Goal: Transaction & Acquisition: Purchase product/service

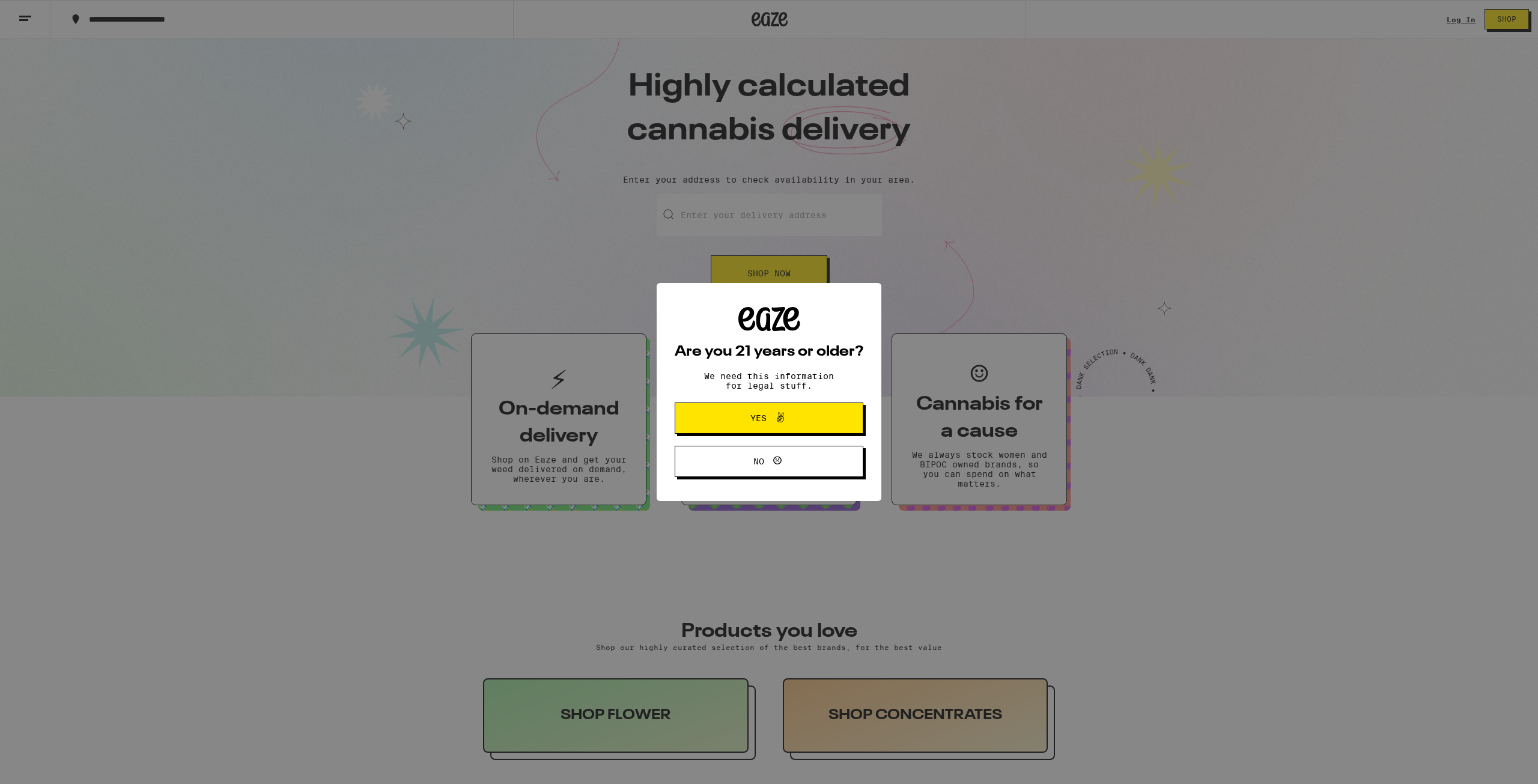
click at [753, 425] on span "Yes" at bounding box center [769, 418] width 91 height 15
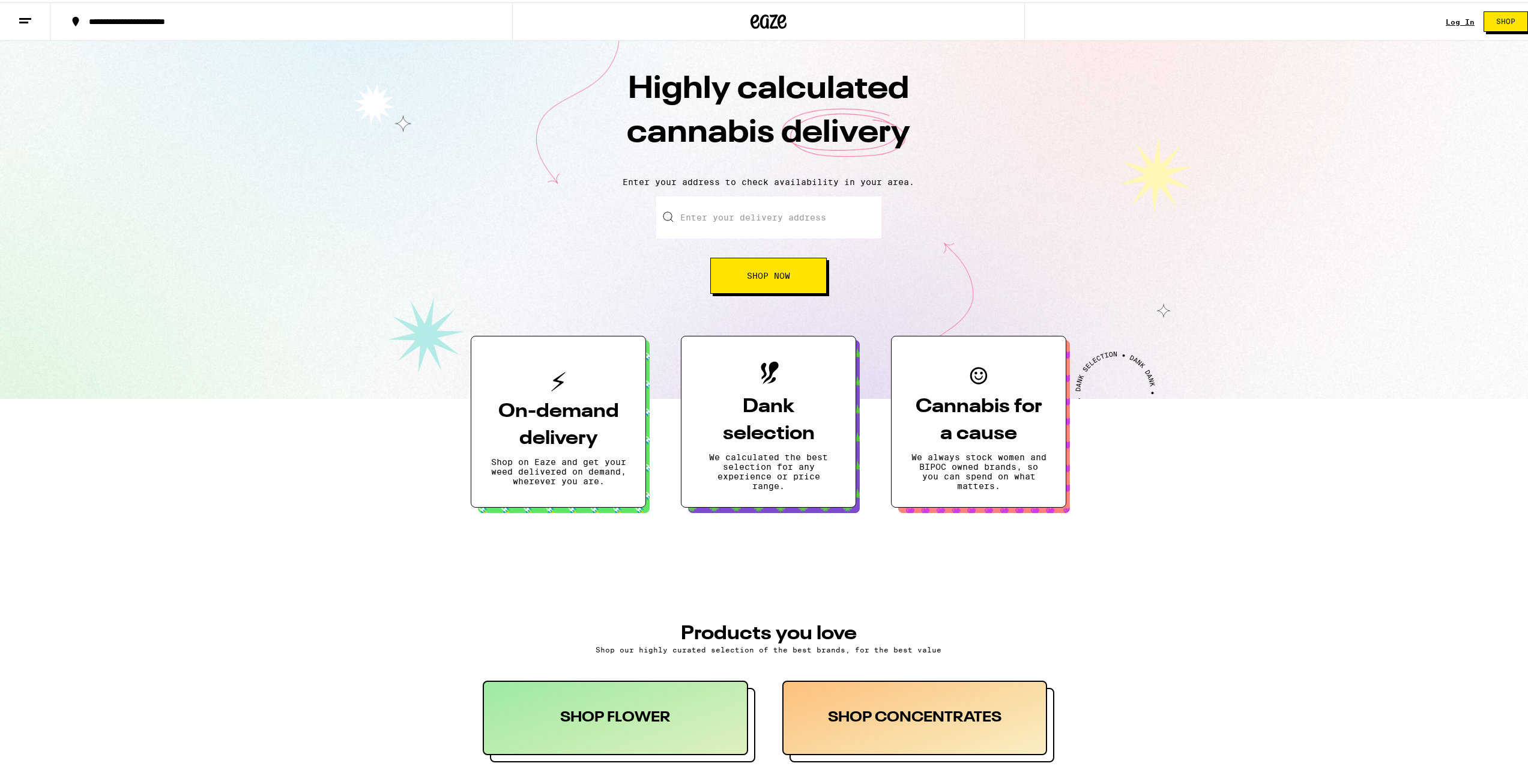
click at [767, 277] on span "Shop Now" at bounding box center [768, 272] width 43 height 9
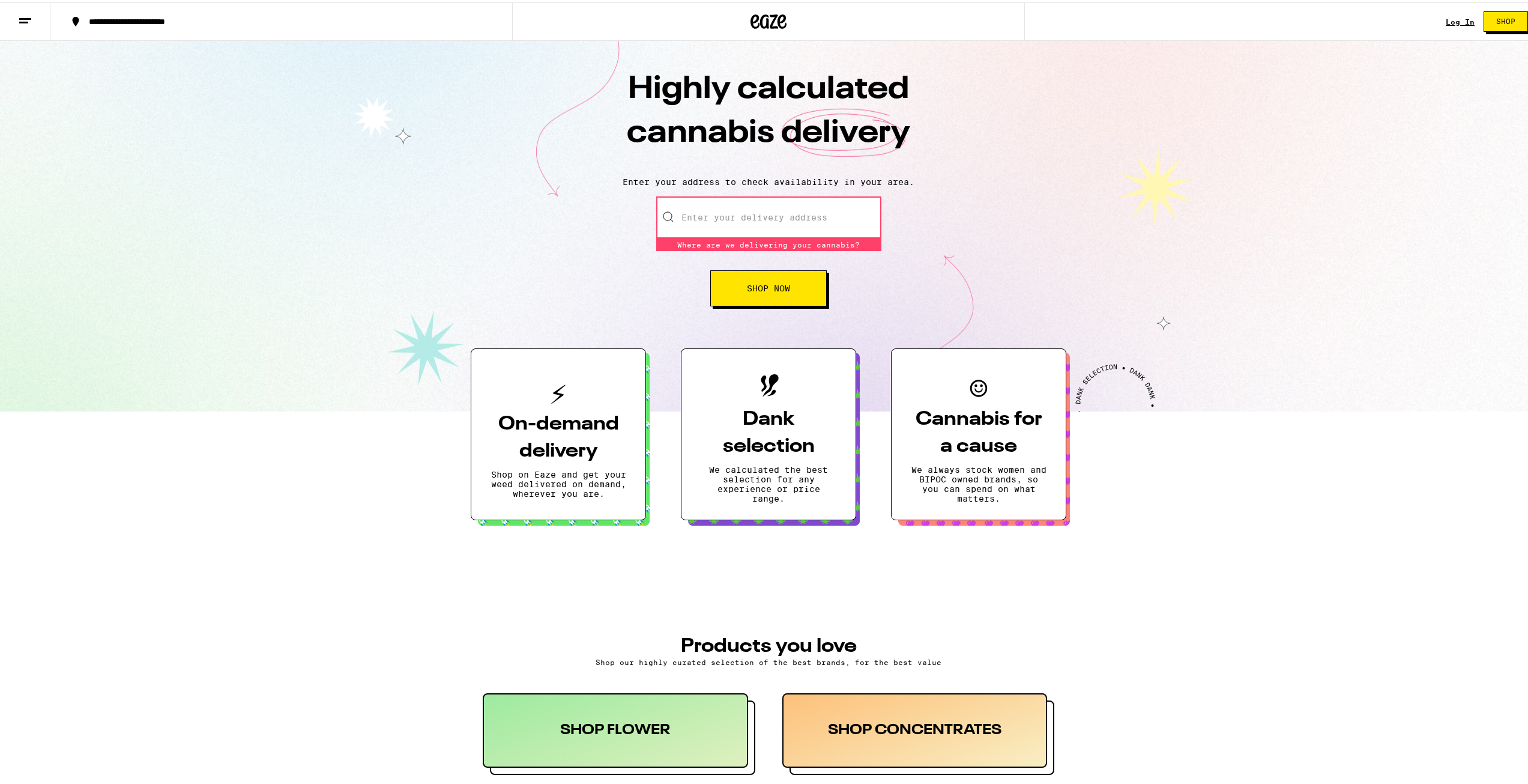
click at [738, 217] on input "Enter your delivery address" at bounding box center [769, 215] width 225 height 42
click at [773, 222] on input "Enter your delivery address" at bounding box center [769, 215] width 225 height 42
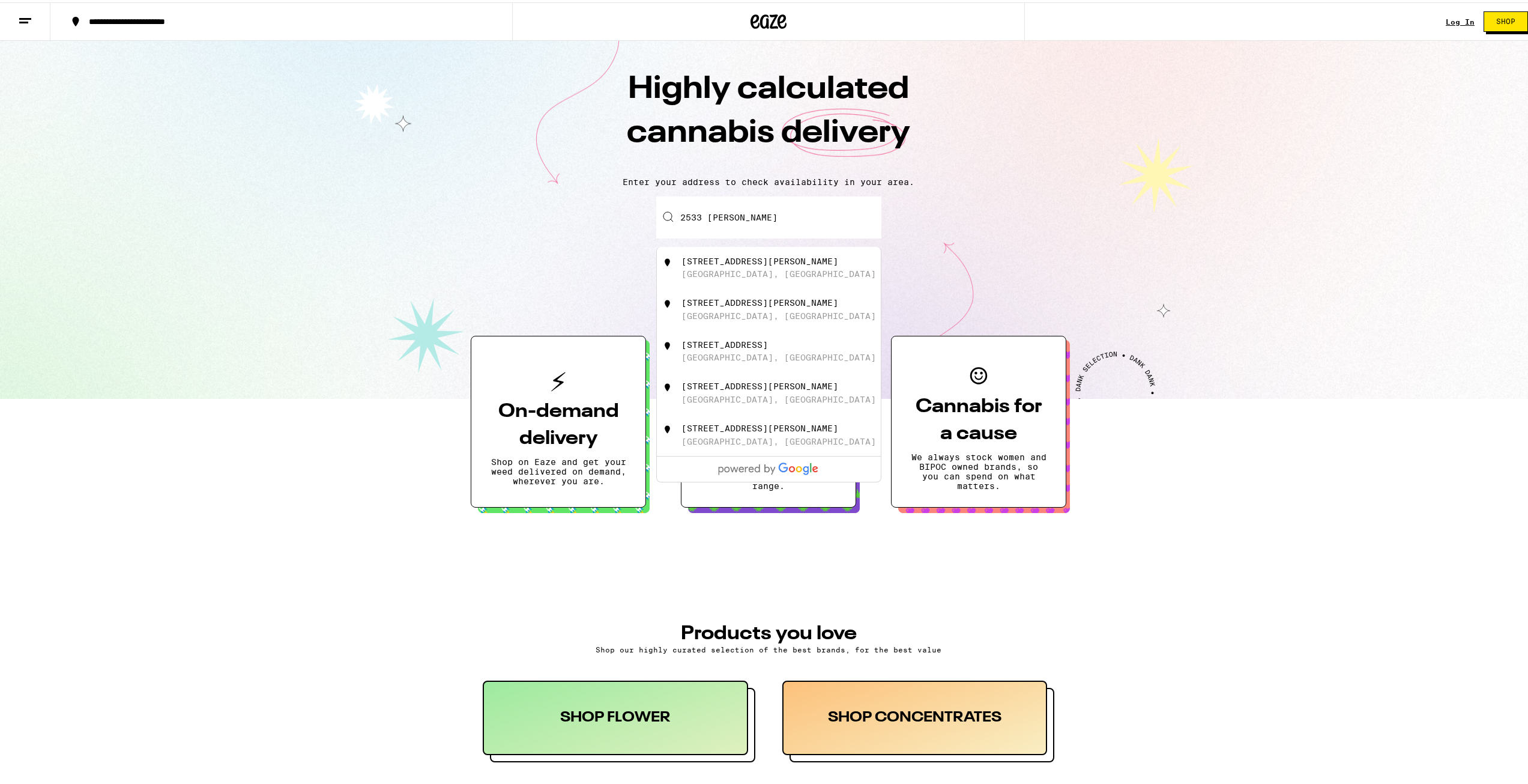
click at [724, 261] on div "[STREET_ADDRESS][PERSON_NAME]" at bounding box center [759, 259] width 157 height 10
type input "[STREET_ADDRESS][PERSON_NAME]"
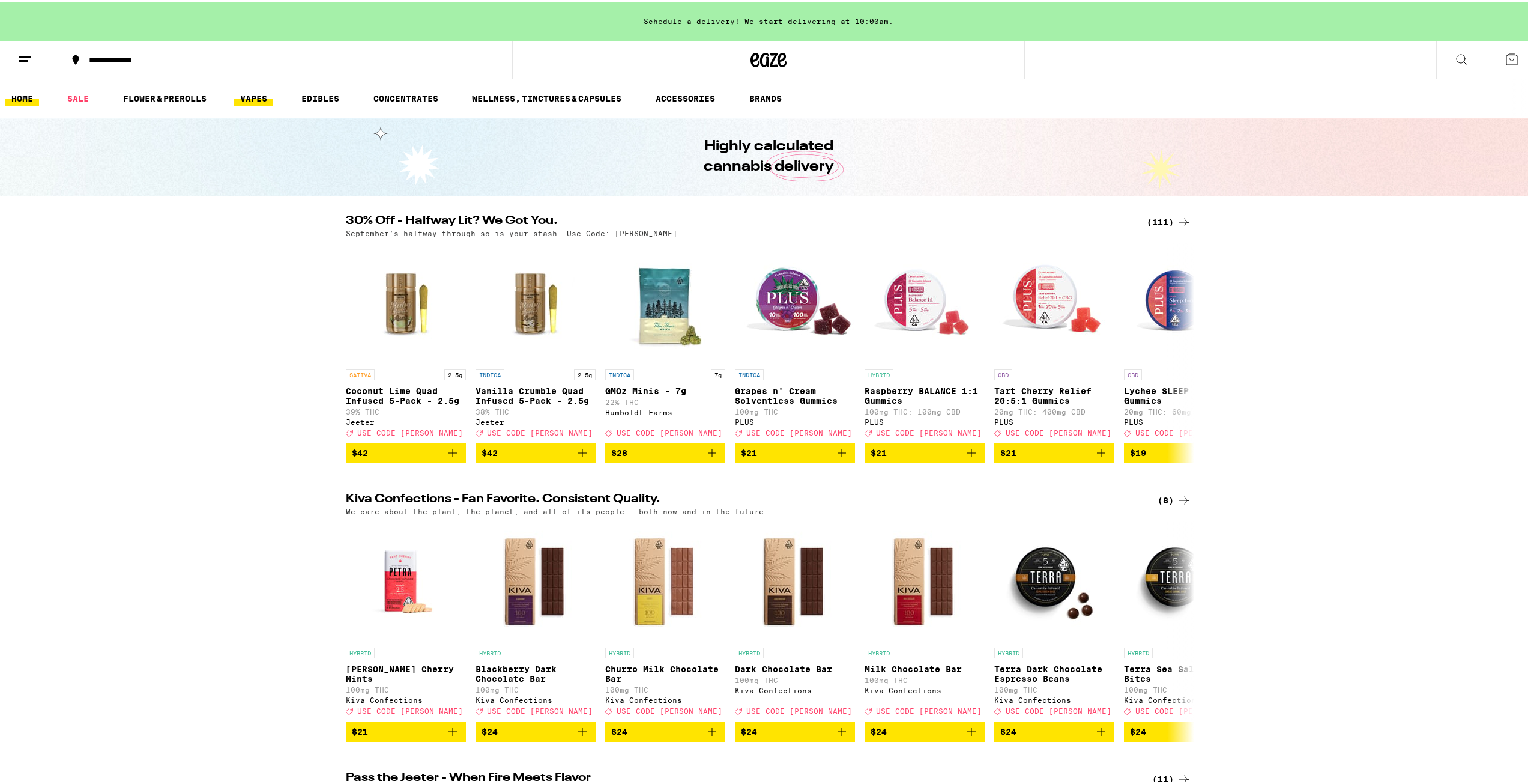
click at [256, 100] on link "VAPES" at bounding box center [253, 95] width 39 height 14
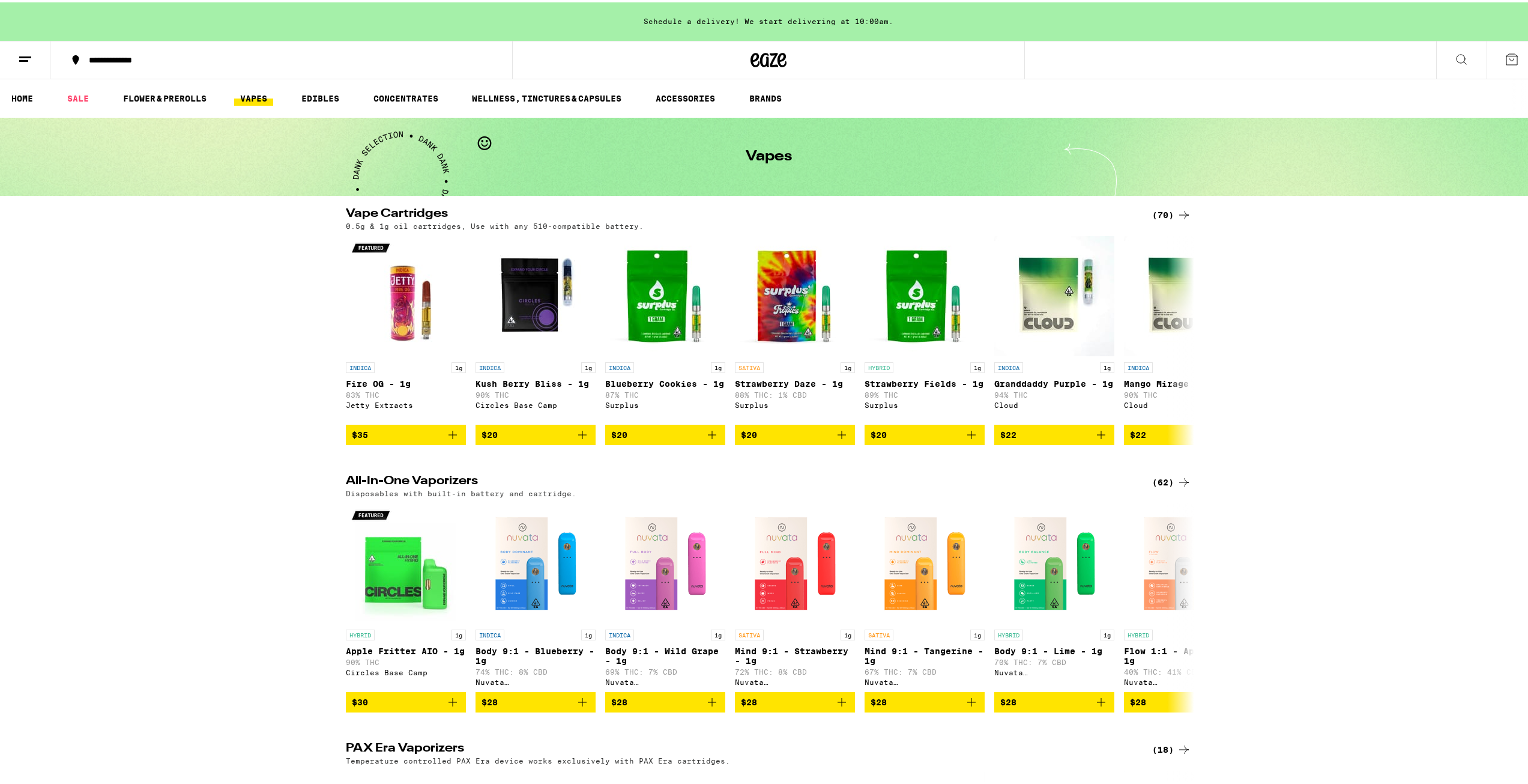
click at [1167, 211] on div "(70)" at bounding box center [1172, 212] width 39 height 14
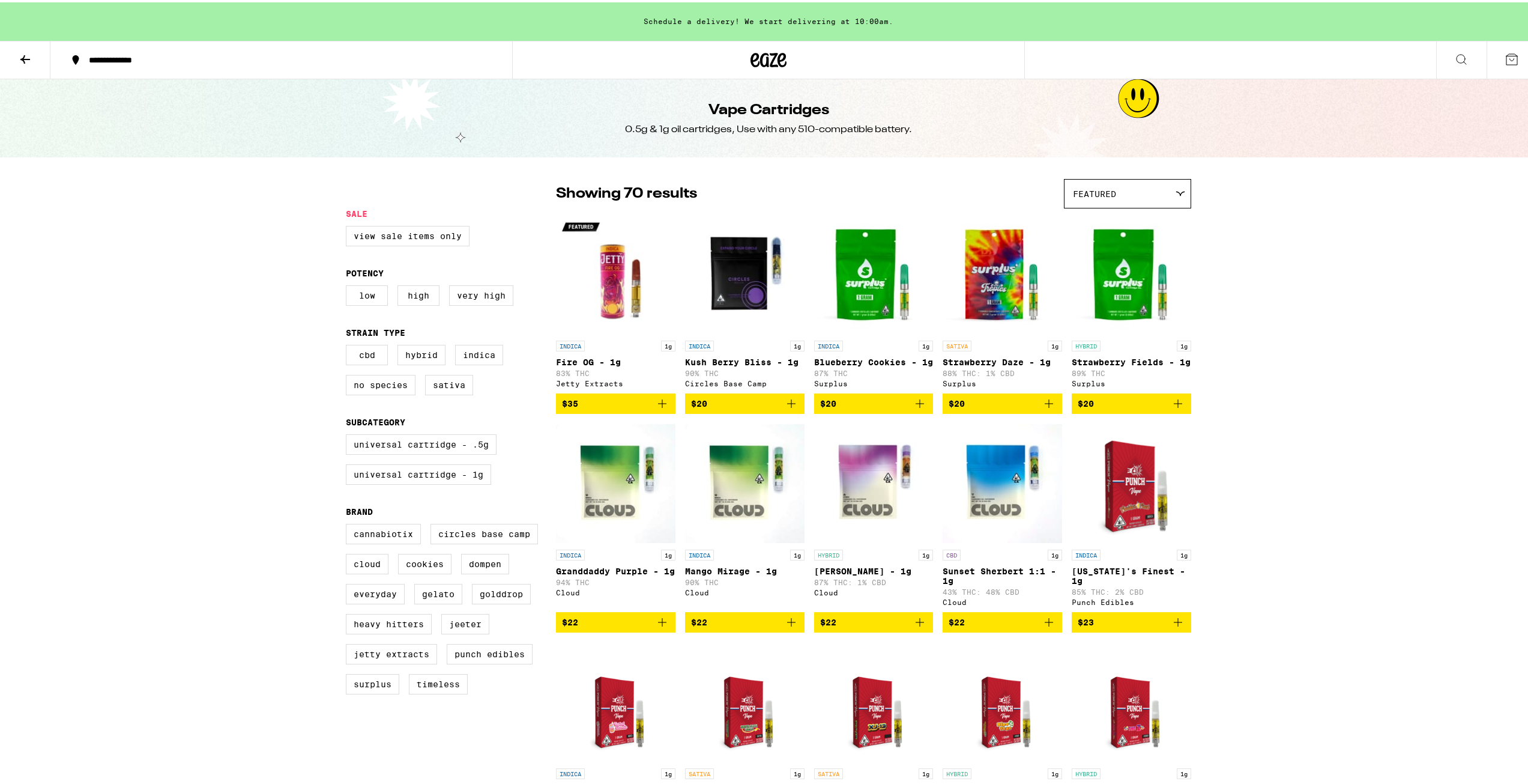
click at [17, 50] on button at bounding box center [25, 58] width 50 height 38
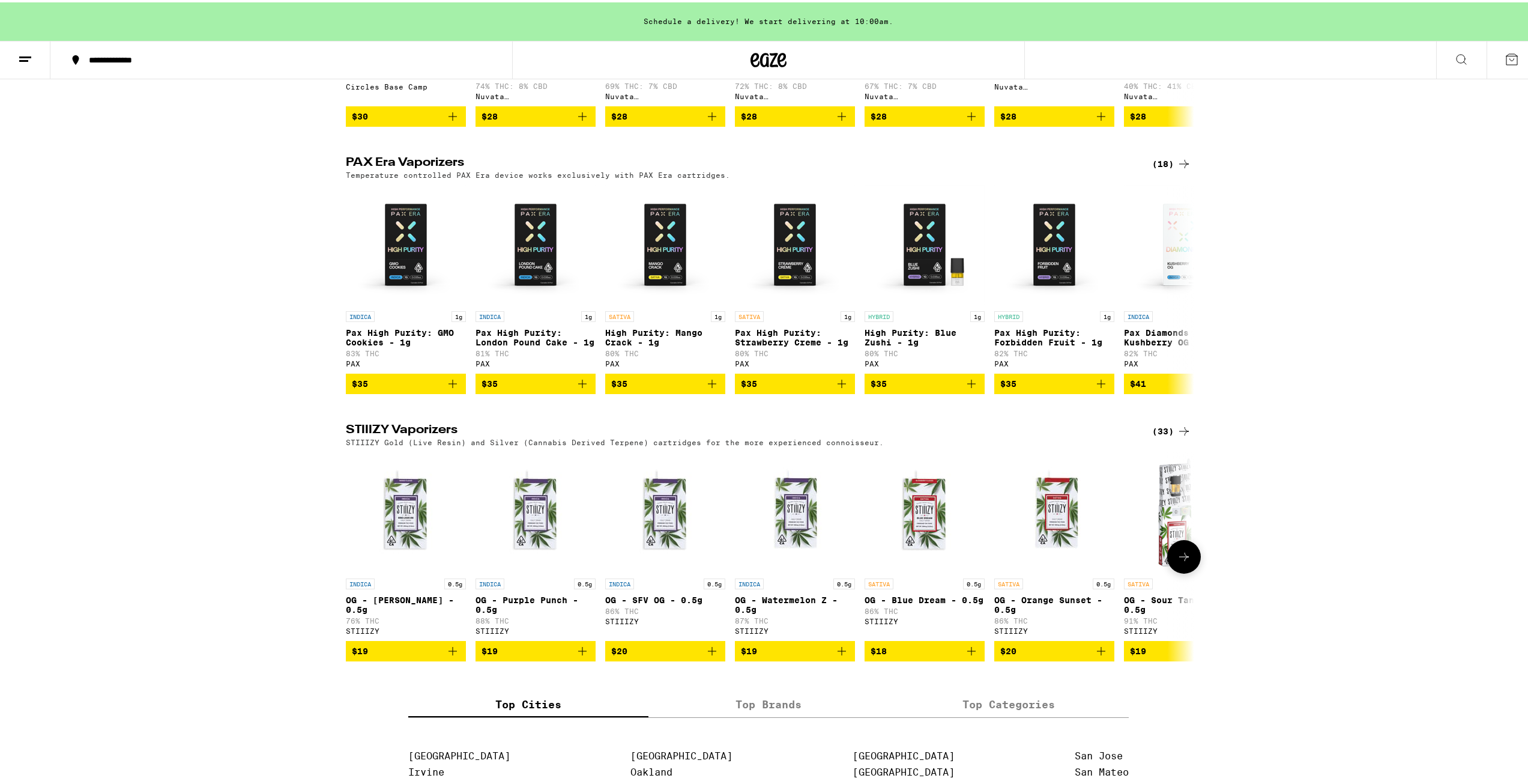
scroll to position [584, 0]
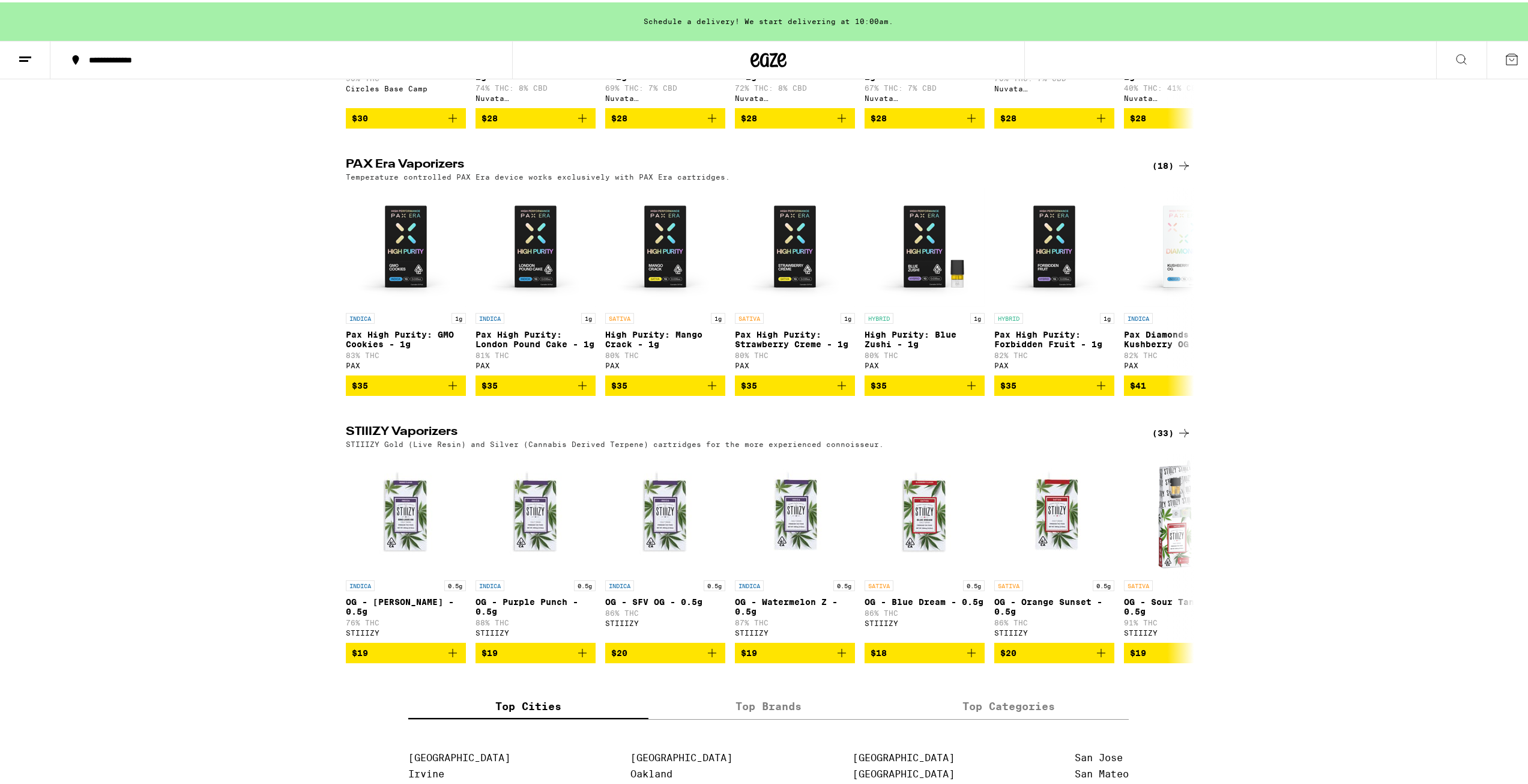
click at [1162, 171] on div "(18)" at bounding box center [1172, 163] width 39 height 14
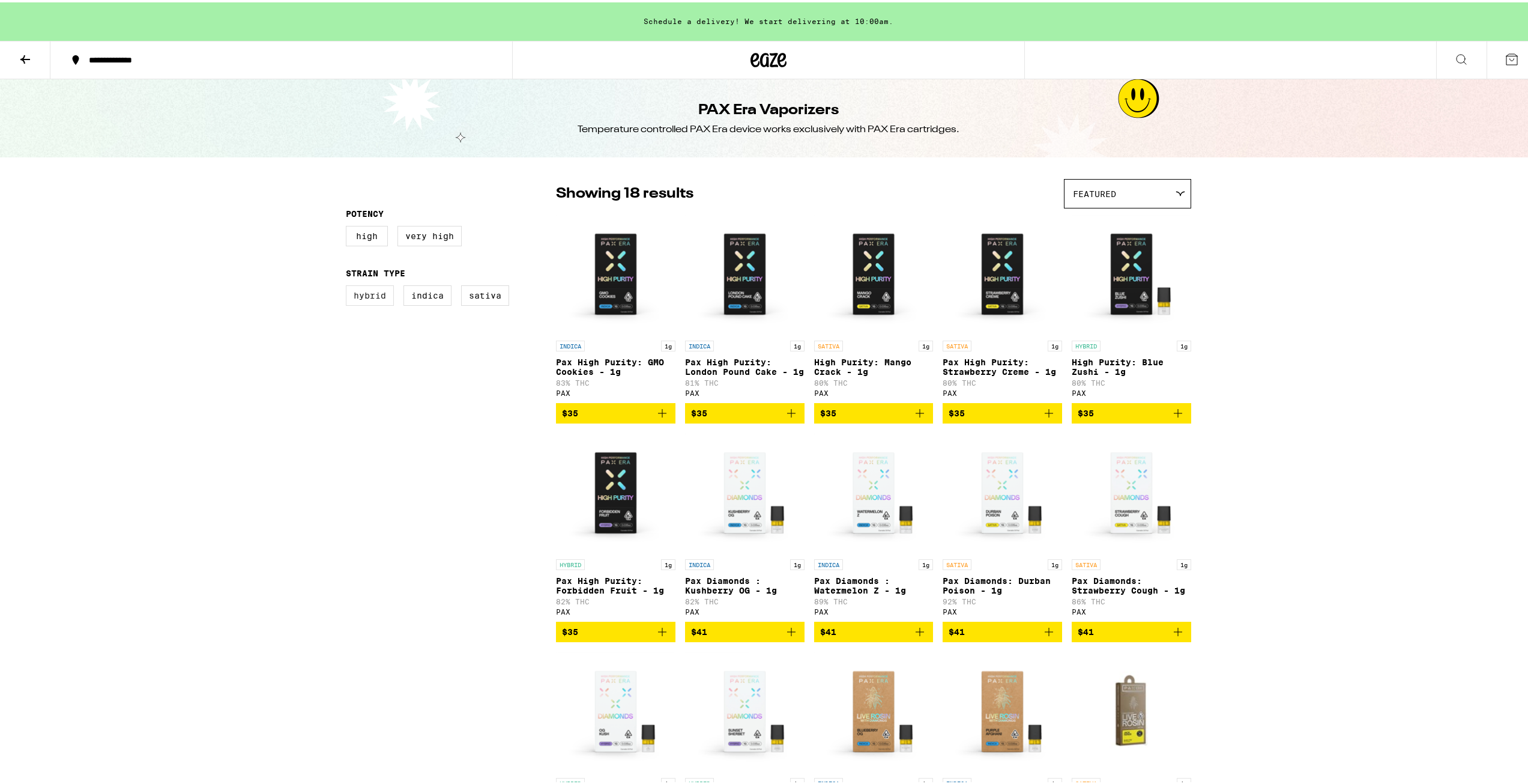
click at [368, 301] on label "Hybrid" at bounding box center [370, 292] width 48 height 20
click at [349, 285] on input "Hybrid" at bounding box center [349, 285] width 1 height 1
checkbox input "true"
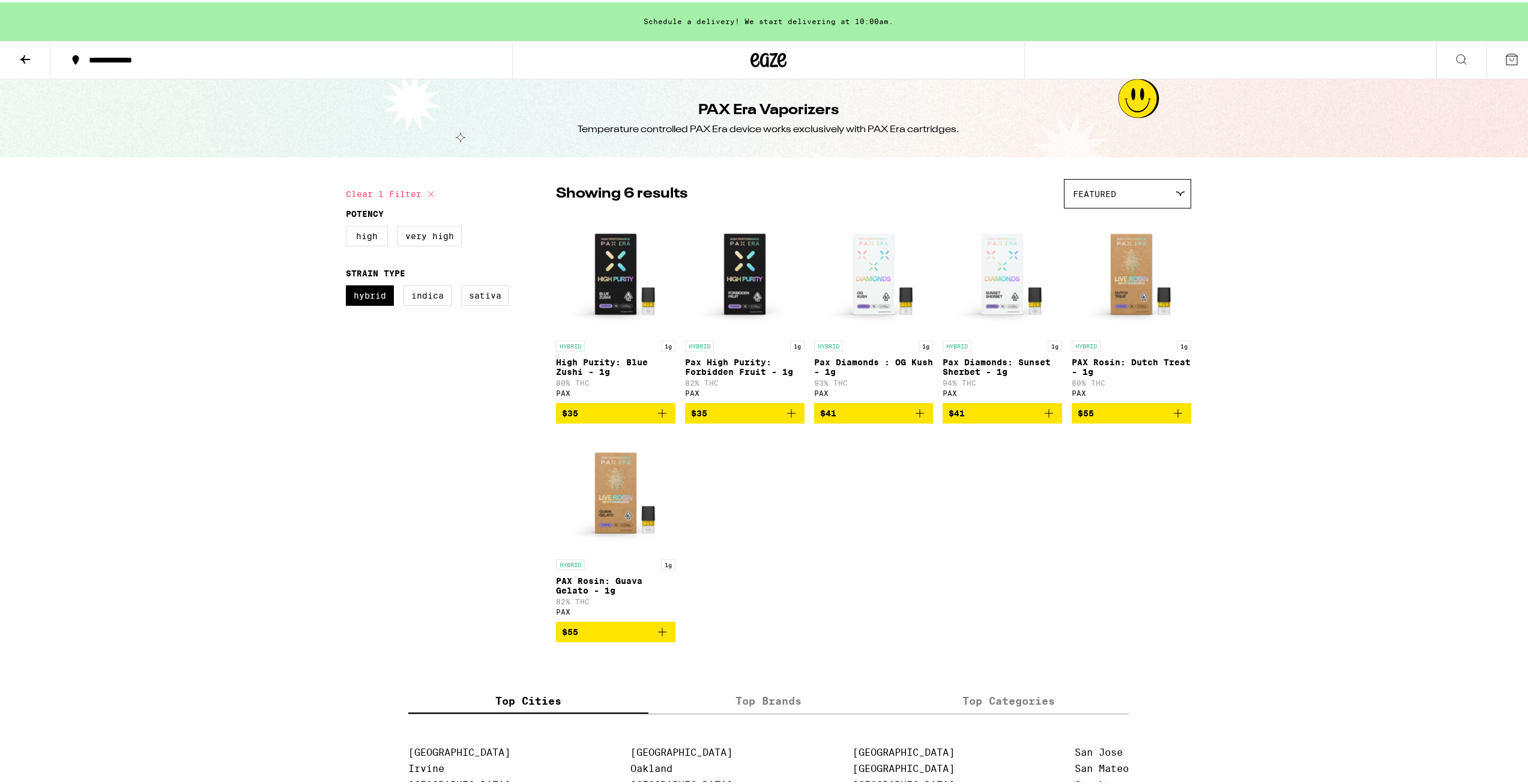
click at [28, 59] on icon at bounding box center [25, 56] width 14 height 14
